Goal: Use online tool/utility

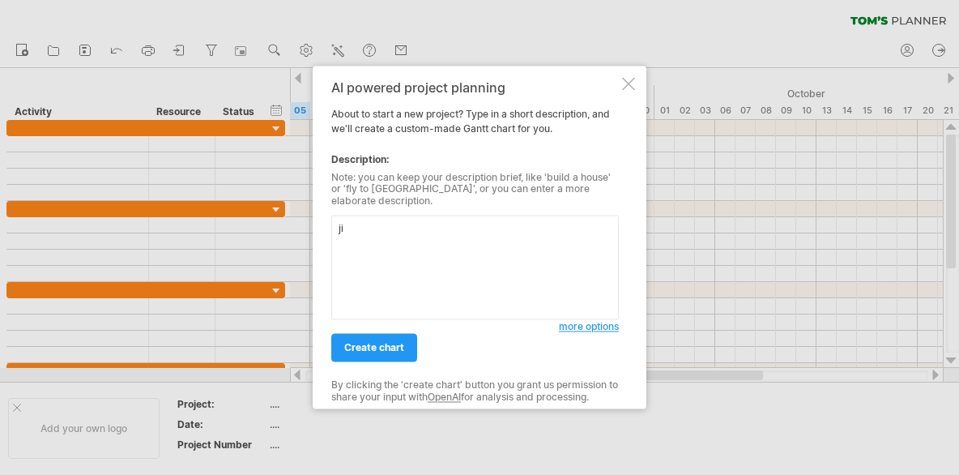
type textarea "j"
type textarea "ㄛ"
type textarea "I"
type textarea "S"
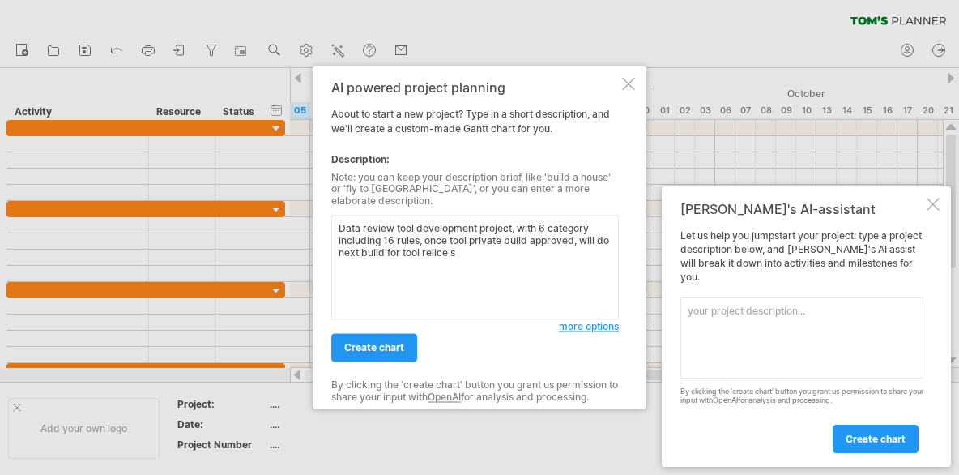
drag, startPoint x: 440, startPoint y: 251, endPoint x: 398, endPoint y: 254, distance: 42.2
click at [398, 254] on textarea "Data review tool development project, with 6 category including 16 rules, once …" at bounding box center [475, 268] width 288 height 105
click at [464, 250] on textarea "Data review tool development project, with 6 category including 16 rules, once …" at bounding box center [475, 268] width 288 height 105
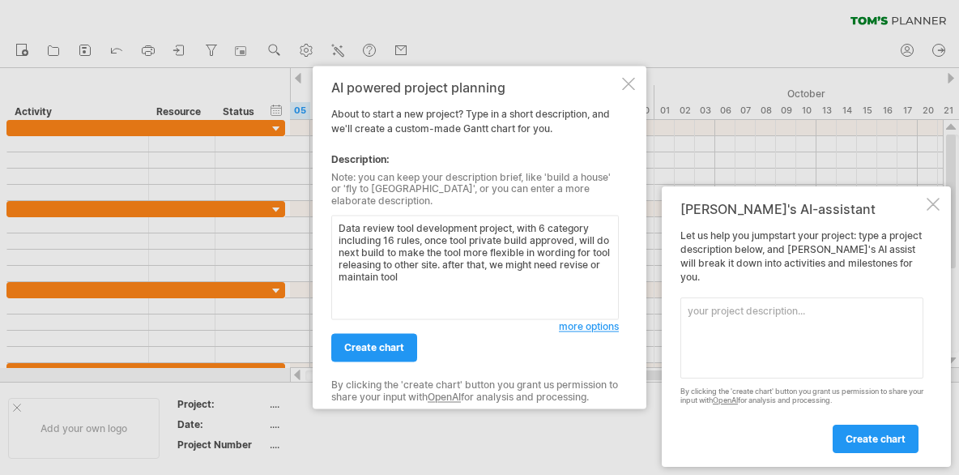
click at [390, 224] on textarea "Data review tool development project, with 6 category including 16 rules, once …" at bounding box center [475, 268] width 288 height 105
click at [536, 260] on textarea "Data review software tool development project, with 6 category including 16 rul…" at bounding box center [475, 268] width 288 height 105
click at [387, 258] on textarea "Data review software tool development project, with 6 category including 16 rul…" at bounding box center [475, 268] width 288 height 105
type textarea "Data review software tool development project, with 6 category including 16 rul…"
click at [399, 342] on span "create chart" at bounding box center [374, 348] width 60 height 12
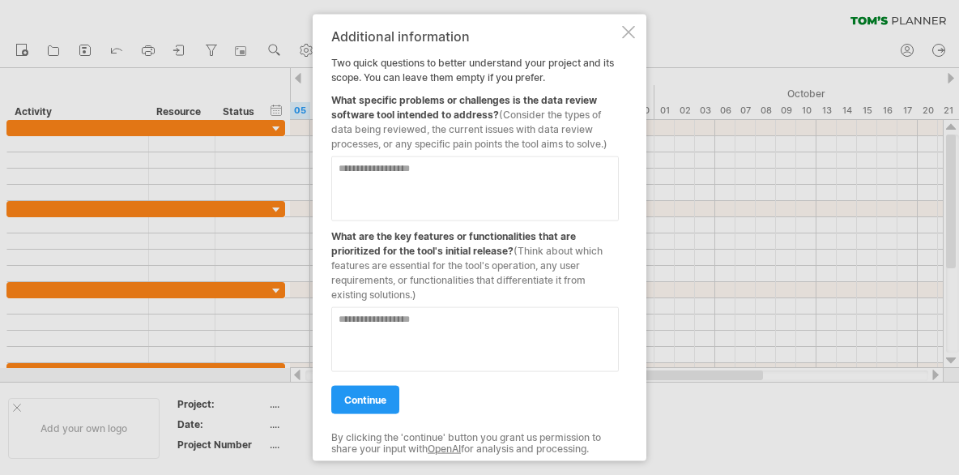
click at [496, 172] on textarea at bounding box center [475, 188] width 288 height 65
click at [460, 314] on textarea at bounding box center [475, 339] width 288 height 65
type textarea "**********"
click at [469, 168] on textarea at bounding box center [475, 188] width 288 height 65
type textarea "**********"
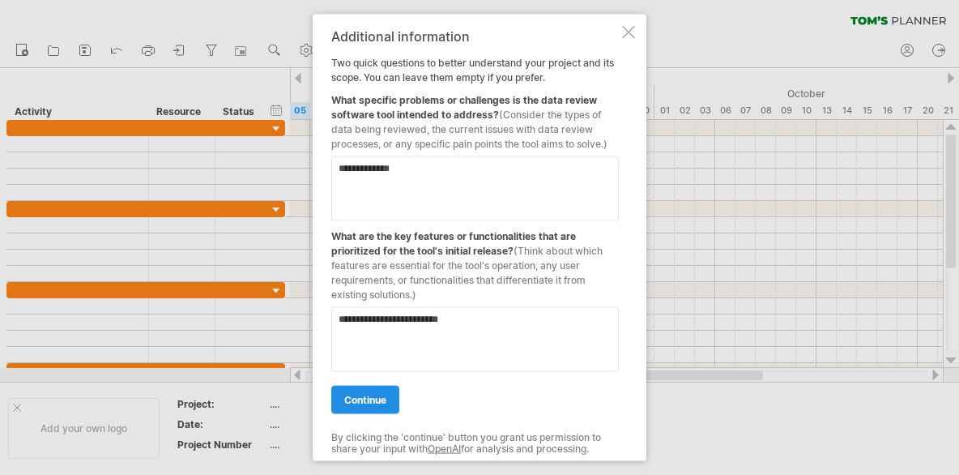
click at [395, 395] on link "continue" at bounding box center [365, 400] width 68 height 28
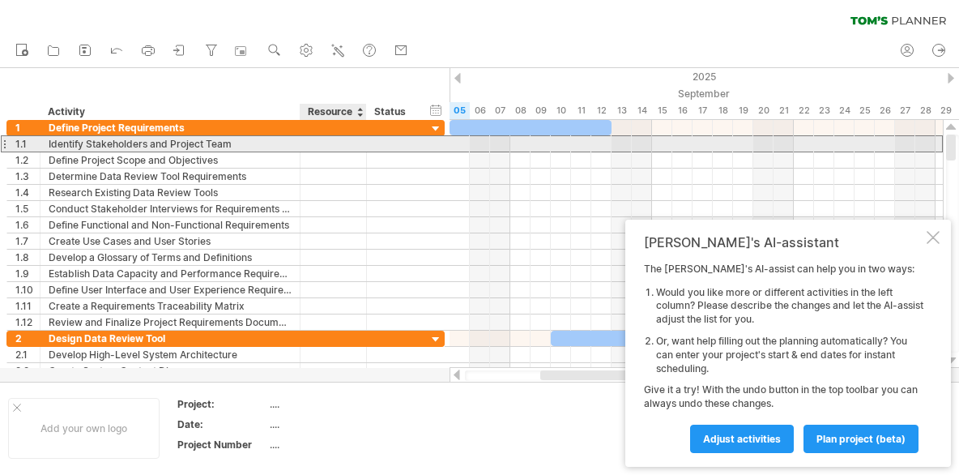
click at [344, 143] on div at bounding box center [333, 143] width 49 height 15
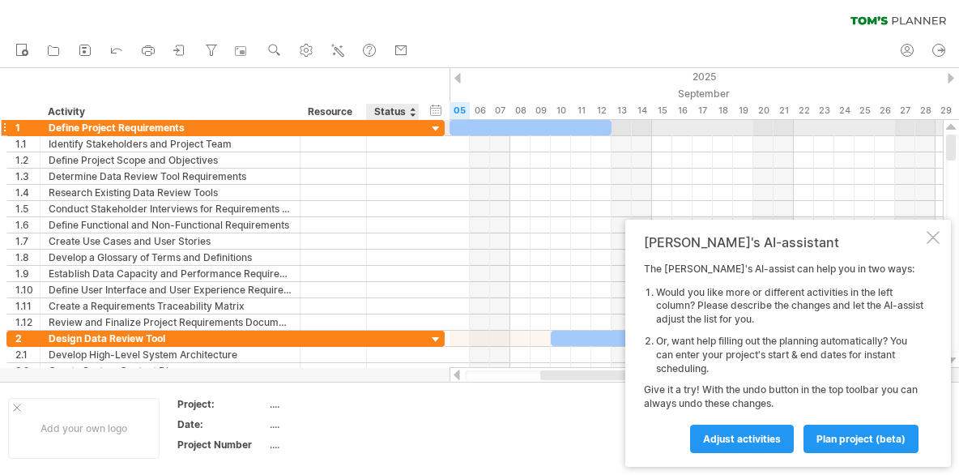
click at [434, 127] on div at bounding box center [436, 129] width 15 height 15
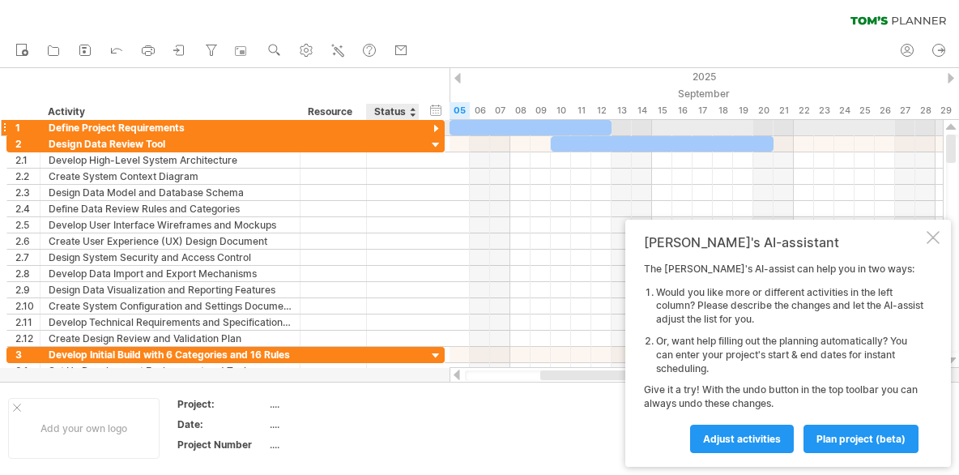
click at [434, 127] on div at bounding box center [436, 129] width 15 height 15
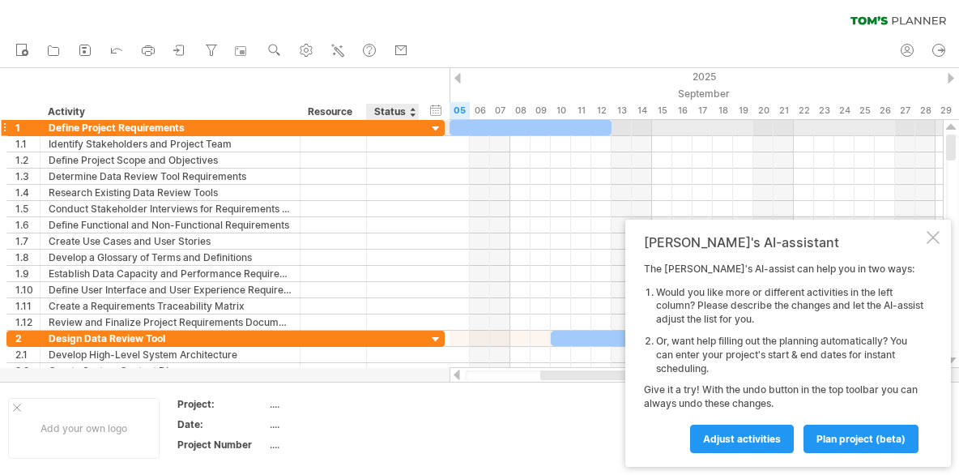
click at [434, 127] on div at bounding box center [436, 129] width 15 height 15
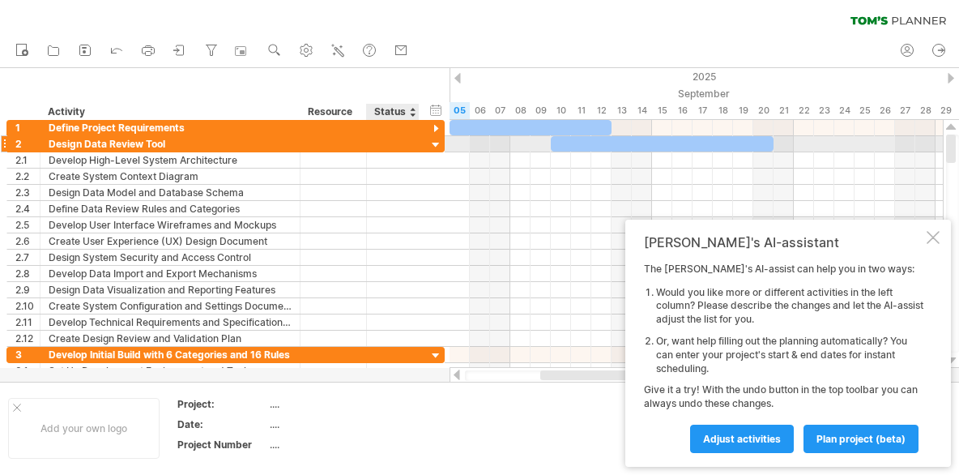
click at [436, 147] on div at bounding box center [436, 145] width 15 height 15
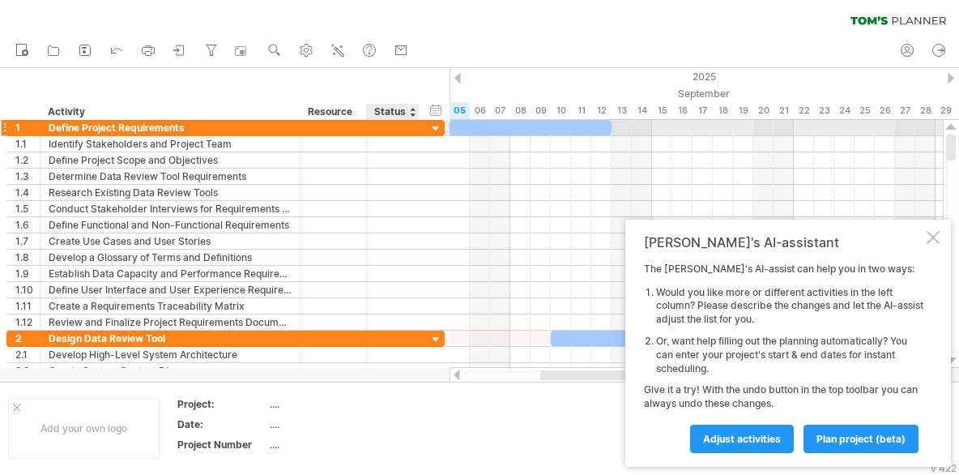
click at [432, 131] on div at bounding box center [436, 129] width 15 height 15
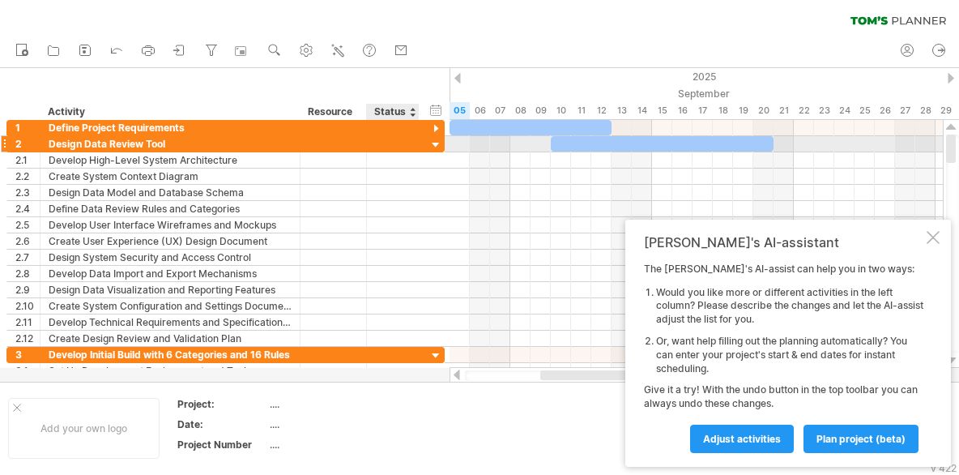
click at [432, 147] on div at bounding box center [436, 145] width 15 height 15
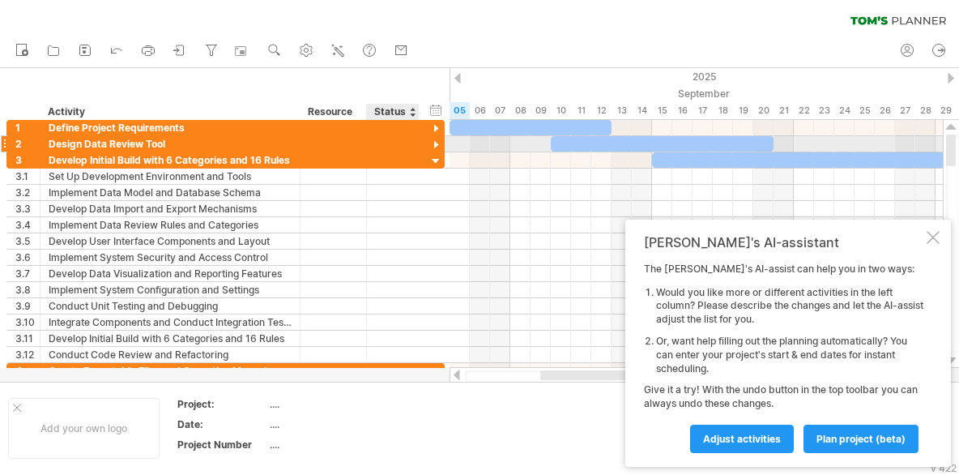
click at [432, 147] on div at bounding box center [436, 145] width 15 height 15
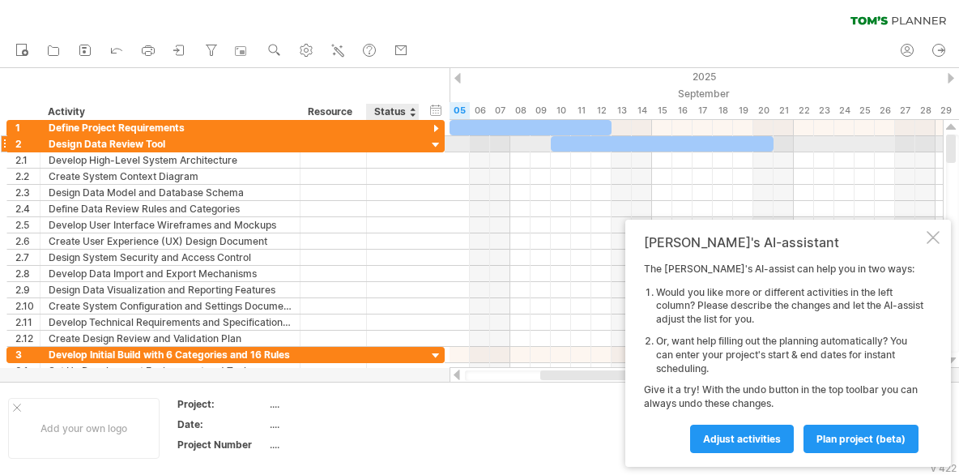
click at [432, 147] on div at bounding box center [436, 145] width 15 height 15
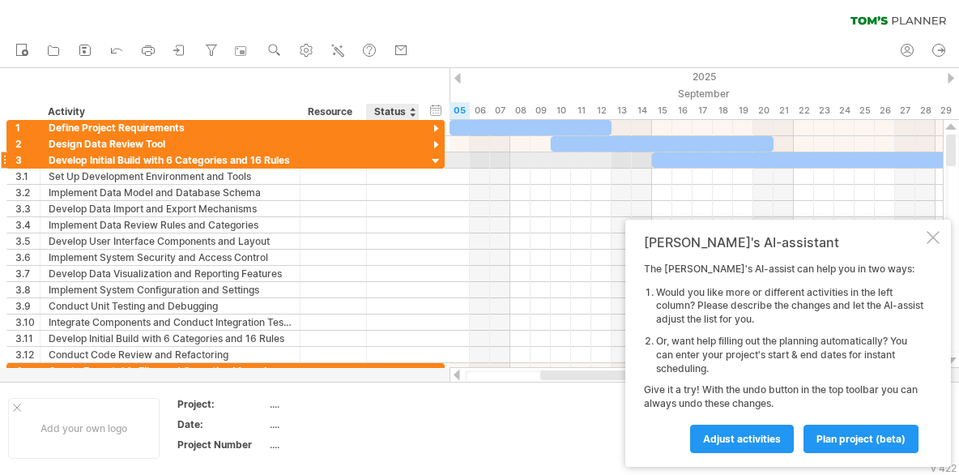
click at [435, 163] on div at bounding box center [436, 161] width 15 height 15
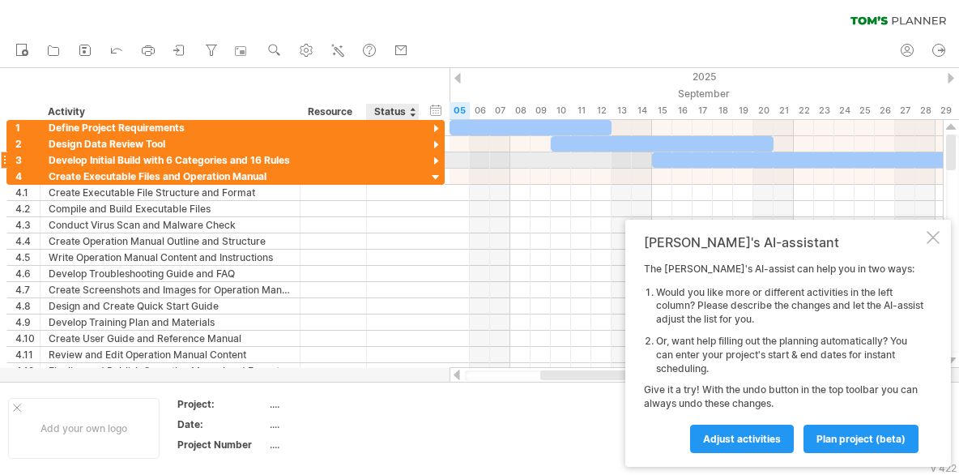
click at [436, 158] on div at bounding box center [436, 161] width 15 height 15
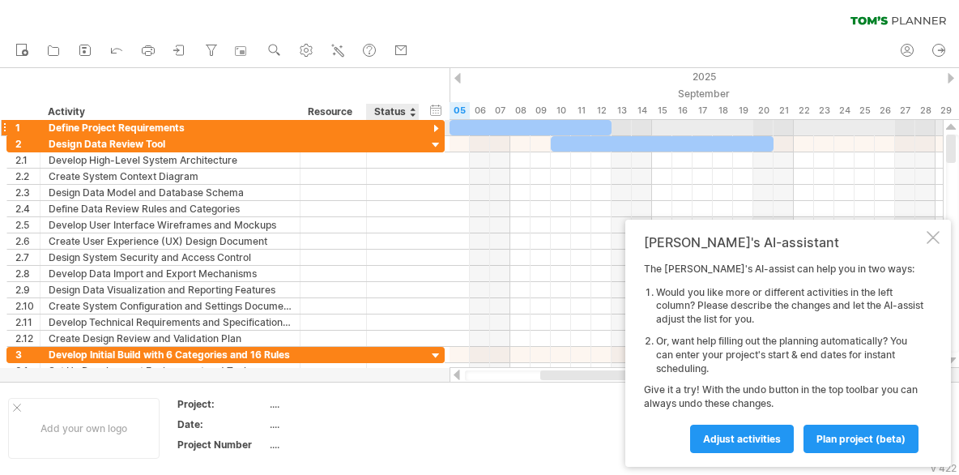
click at [436, 127] on div at bounding box center [436, 129] width 15 height 15
